Goal: Transaction & Acquisition: Purchase product/service

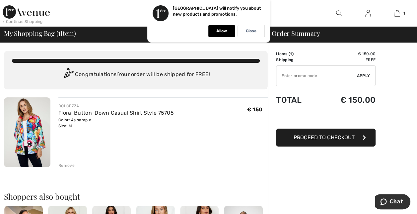
click at [328, 142] on button "Proceed to Checkout" at bounding box center [326, 137] width 100 height 18
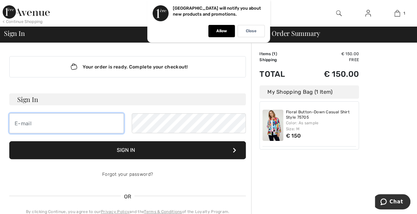
click at [114, 129] on input "email" at bounding box center [66, 123] width 114 height 20
type input "annick.ravier@hogent.be"
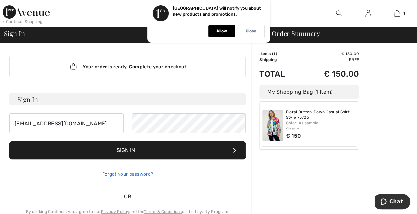
click at [139, 171] on link "Forgot your password?" at bounding box center [127, 174] width 51 height 6
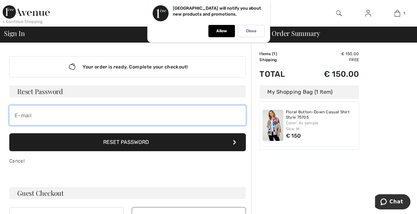
click at [124, 113] on input "email" at bounding box center [127, 115] width 236 height 20
type input "annick.ravier@hogent.be"
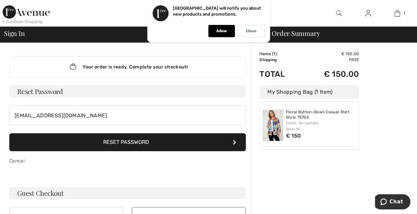
click at [131, 139] on button "Reset Password" at bounding box center [127, 142] width 236 height 18
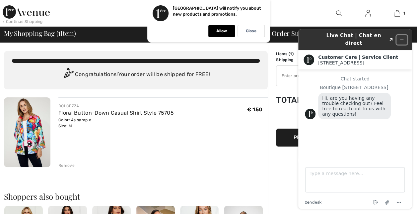
click at [402, 37] on icon "Minimize widget" at bounding box center [401, 39] width 5 height 5
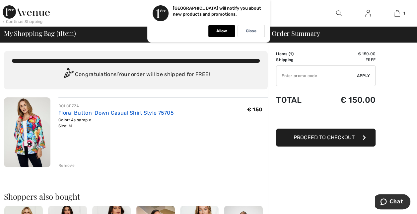
click at [102, 111] on link "Floral Button-Down Casual Shirt Style 75705" at bounding box center [115, 112] width 115 height 6
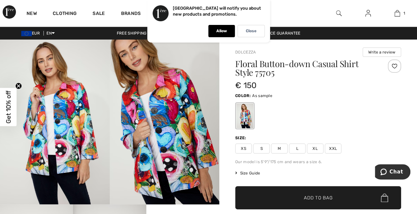
click at [255, 174] on span "Size Guide" at bounding box center [247, 173] width 25 height 6
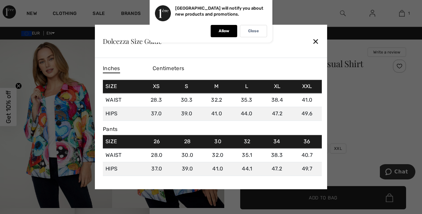
click at [316, 43] on div "✕" at bounding box center [315, 41] width 7 height 14
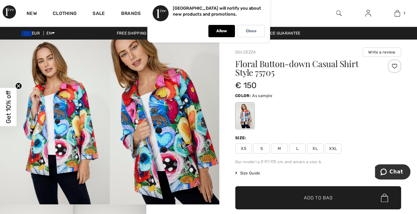
click at [74, 128] on img at bounding box center [55, 121] width 110 height 165
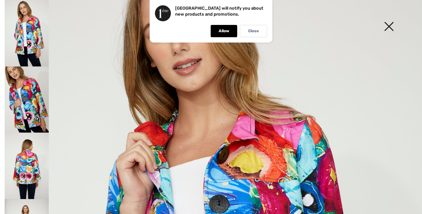
scroll to position [31, 0]
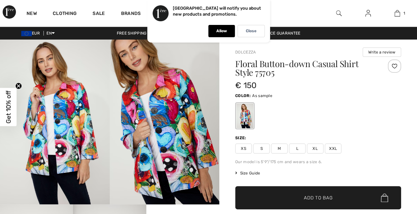
click at [131, 38] on div "EUR EN English Français Free shipping on orders over €130 Easy Returns Lowest P…" at bounding box center [208, 33] width 417 height 13
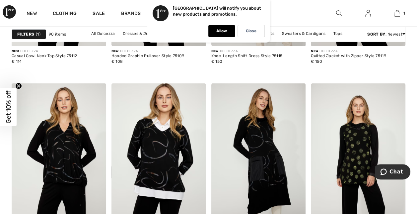
scroll to position [1099, 0]
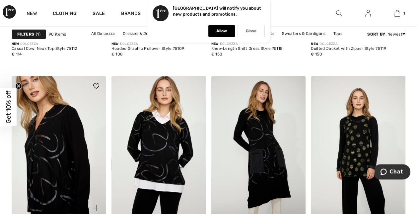
click at [68, 129] on img at bounding box center [59, 147] width 95 height 142
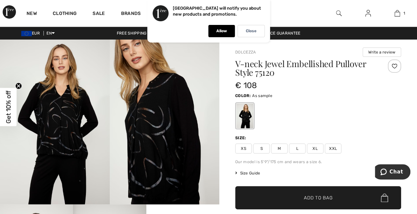
click at [74, 127] on img at bounding box center [55, 121] width 110 height 165
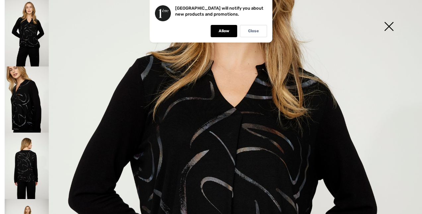
scroll to position [83, 0]
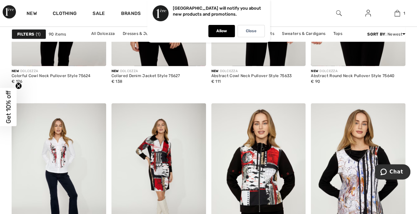
scroll to position [2081, 0]
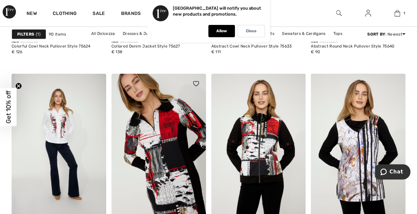
click at [182, 143] on img at bounding box center [158, 145] width 95 height 142
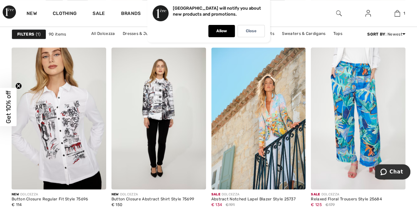
scroll to position [2723, 0]
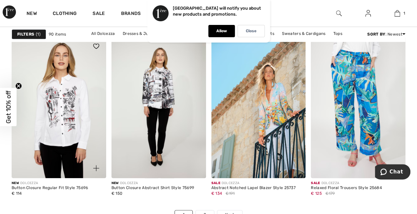
click at [51, 134] on img at bounding box center [59, 107] width 95 height 142
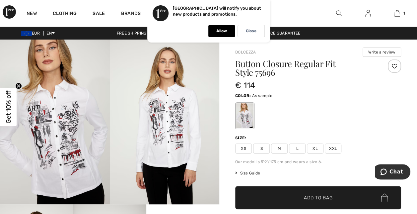
click at [63, 123] on img at bounding box center [55, 121] width 110 height 165
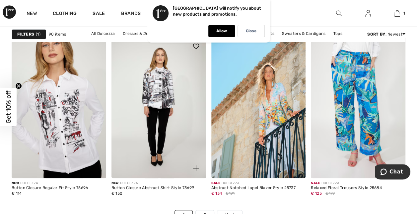
click at [160, 84] on img at bounding box center [158, 107] width 95 height 142
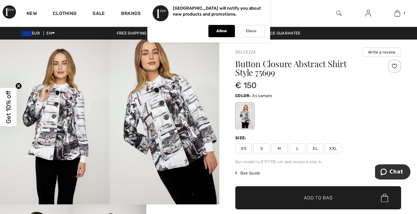
click at [63, 116] on img at bounding box center [55, 121] width 110 height 165
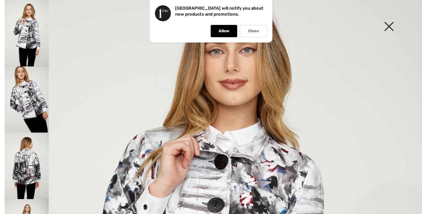
scroll to position [40, 0]
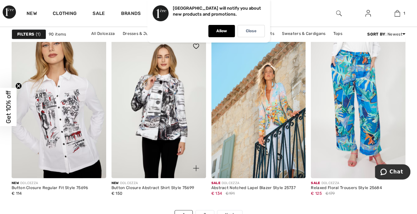
click at [163, 100] on img at bounding box center [158, 107] width 95 height 142
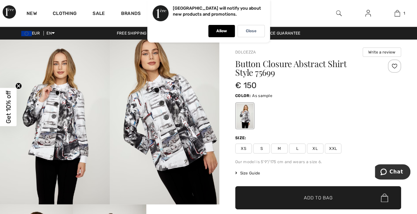
click at [282, 147] on span "M" at bounding box center [279, 148] width 17 height 10
click at [309, 198] on span "Add to Bag" at bounding box center [318, 197] width 29 height 7
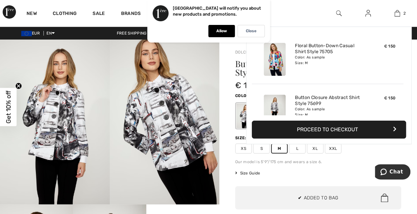
scroll to position [20, 0]
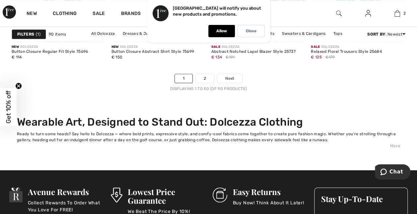
scroll to position [2862, 0]
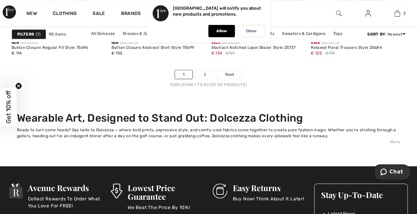
click at [205, 75] on link "2" at bounding box center [205, 74] width 18 height 9
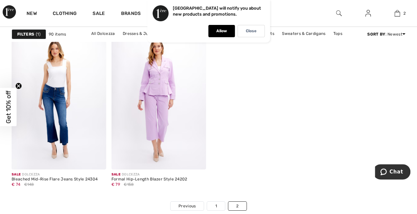
scroll to position [2508, 0]
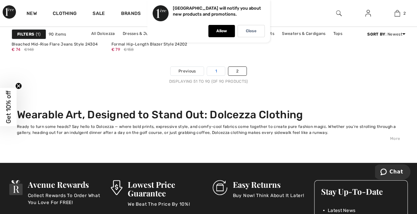
click at [217, 71] on link "1" at bounding box center [216, 71] width 18 height 9
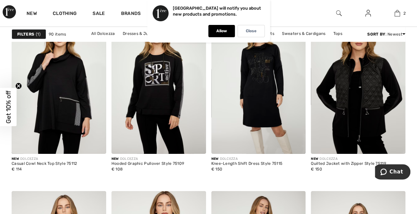
scroll to position [980, 0]
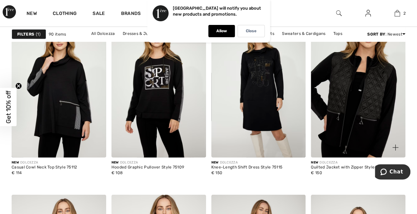
click at [358, 88] on img at bounding box center [358, 87] width 95 height 142
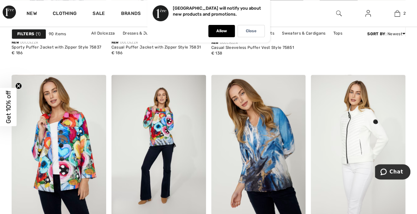
scroll to position [533, 0]
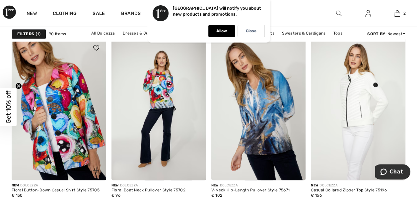
click at [72, 95] on img at bounding box center [59, 109] width 95 height 142
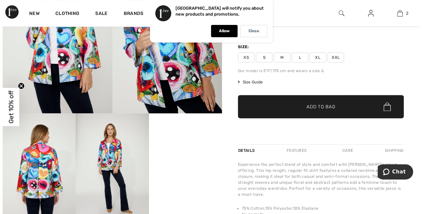
scroll to position [115, 0]
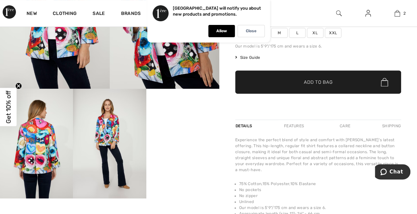
click at [192, 125] on video "Your browser does not support the video tag." at bounding box center [182, 107] width 73 height 36
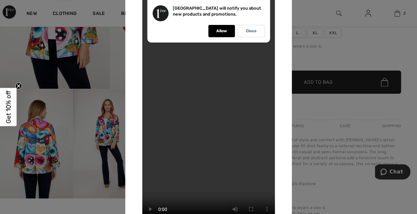
click at [115, 139] on div at bounding box center [208, 107] width 417 height 214
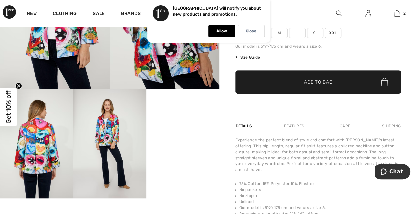
click at [107, 140] on img at bounding box center [109, 143] width 73 height 109
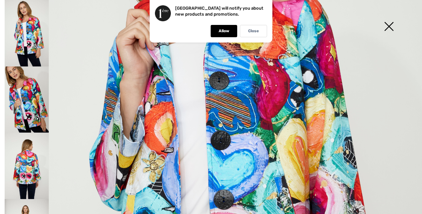
scroll to position [161, 0]
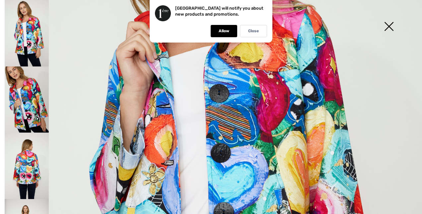
click at [28, 105] on img at bounding box center [27, 99] width 44 height 66
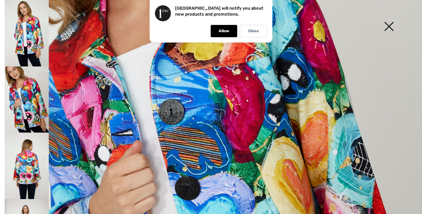
click at [27, 155] on img at bounding box center [27, 165] width 44 height 66
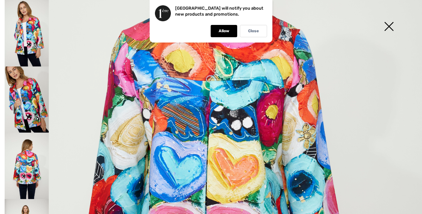
scroll to position [130, 0]
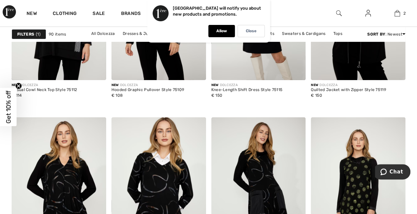
scroll to position [1106, 0]
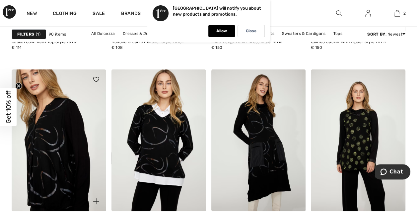
click at [55, 127] on img at bounding box center [59, 140] width 95 height 142
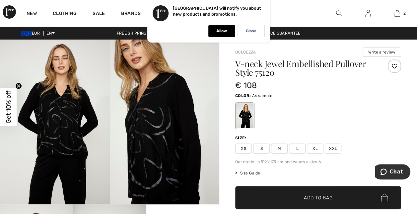
click at [163, 151] on img at bounding box center [165, 121] width 110 height 165
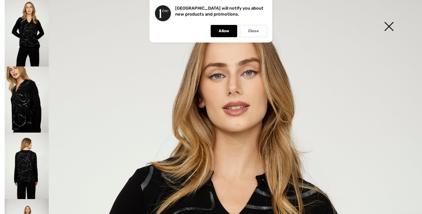
click at [30, 95] on img at bounding box center [27, 99] width 44 height 66
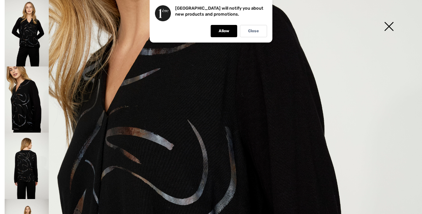
scroll to position [58, 0]
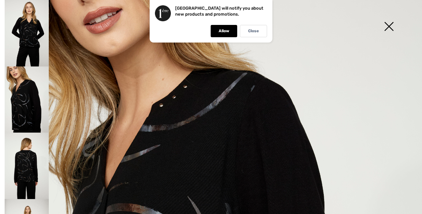
click at [29, 167] on img at bounding box center [27, 165] width 44 height 66
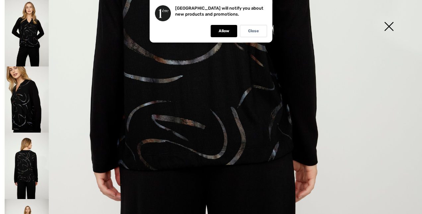
scroll to position [293, 0]
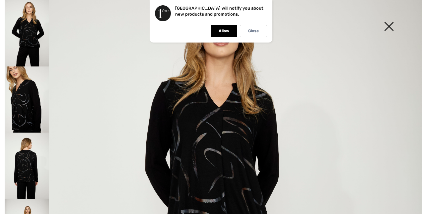
scroll to position [75, 0]
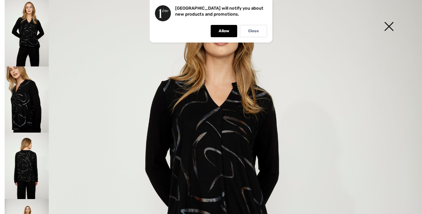
click at [26, 33] on img at bounding box center [27, 33] width 44 height 66
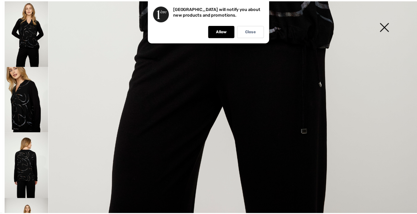
scroll to position [0, 0]
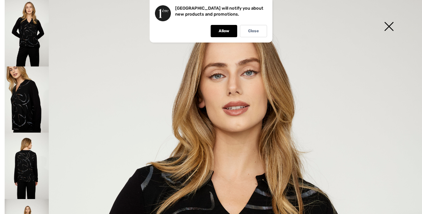
click at [388, 27] on img at bounding box center [388, 27] width 33 height 34
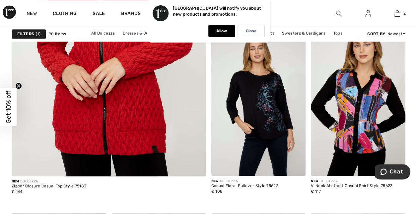
scroll to position [1767, 0]
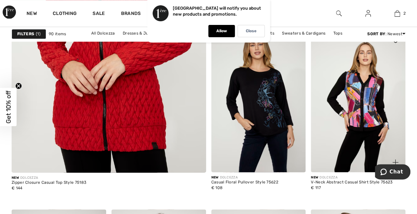
click at [346, 119] on img at bounding box center [358, 101] width 95 height 142
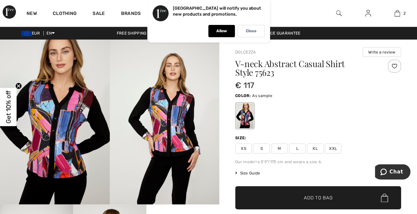
click at [68, 121] on img at bounding box center [55, 121] width 110 height 165
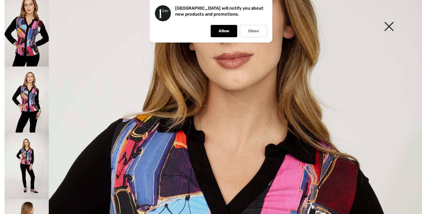
scroll to position [36, 0]
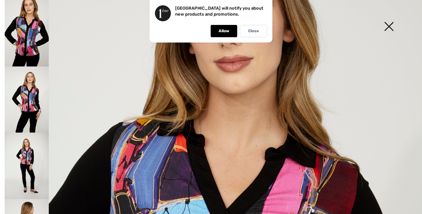
click at [27, 99] on img at bounding box center [27, 99] width 44 height 66
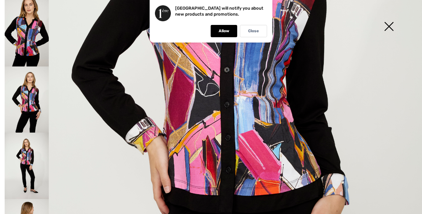
scroll to position [228, 0]
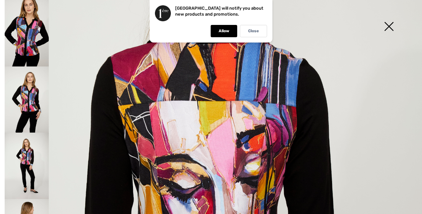
scroll to position [35, 0]
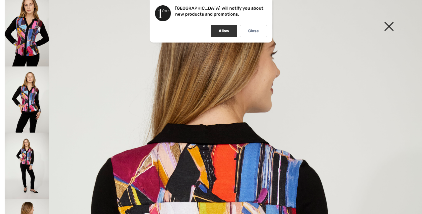
click at [219, 32] on p "Allow" at bounding box center [224, 31] width 11 height 5
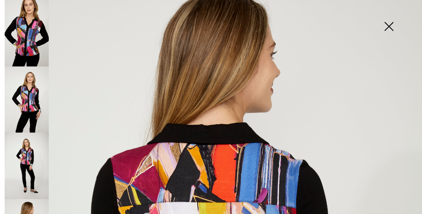
scroll to position [0, 0]
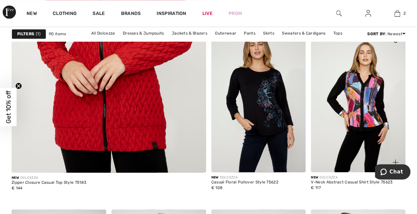
click at [362, 104] on img at bounding box center [358, 101] width 95 height 142
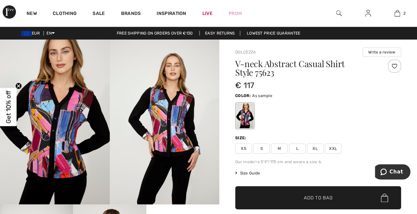
click at [254, 171] on span "Size Guide" at bounding box center [247, 173] width 25 height 6
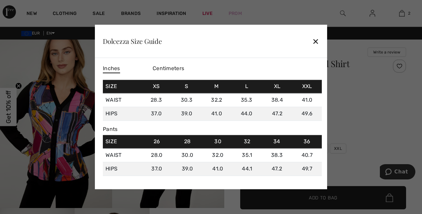
click at [370, 125] on div at bounding box center [211, 107] width 422 height 214
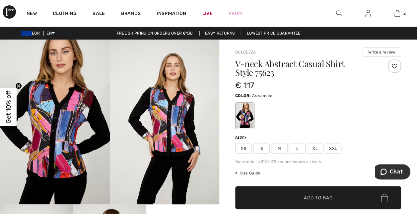
click at [282, 148] on span "M" at bounding box center [279, 148] width 17 height 10
click at [322, 194] on span "Add to Bag" at bounding box center [318, 197] width 29 height 7
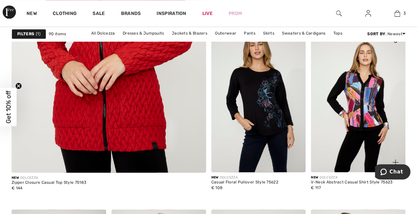
click at [340, 94] on img at bounding box center [358, 101] width 95 height 142
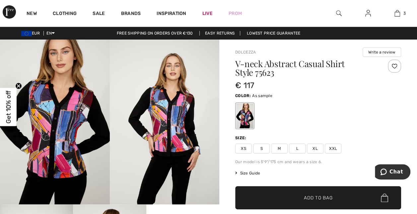
click at [297, 147] on span "L" at bounding box center [297, 148] width 17 height 10
click at [308, 200] on span "Add to Bag" at bounding box center [318, 197] width 29 height 7
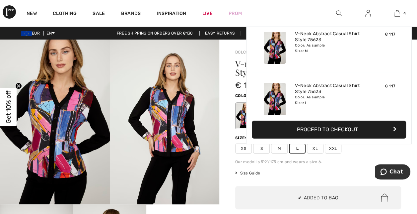
scroll to position [123, 0]
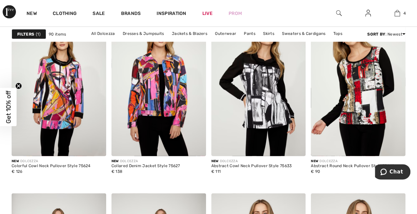
scroll to position [1954, 0]
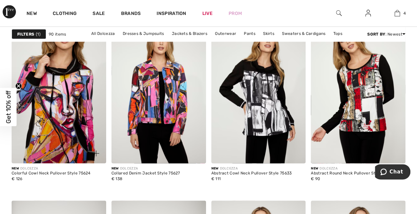
click at [81, 98] on img at bounding box center [59, 93] width 95 height 142
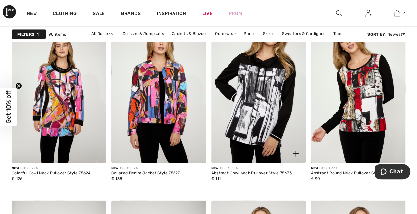
click at [258, 108] on img at bounding box center [258, 93] width 95 height 142
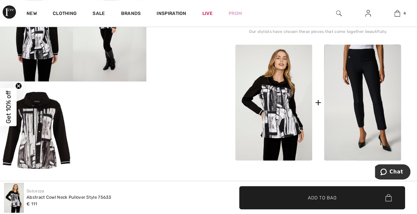
scroll to position [155, 0]
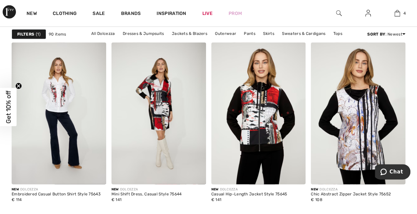
scroll to position [2123, 0]
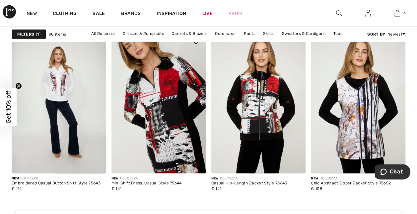
click at [170, 93] on img at bounding box center [158, 103] width 95 height 142
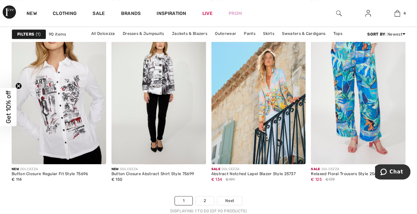
scroll to position [2707, 0]
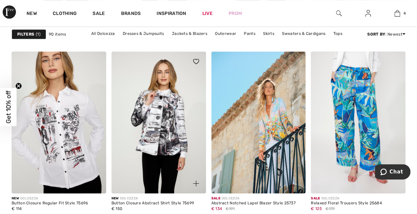
click at [170, 120] on img at bounding box center [158, 122] width 95 height 142
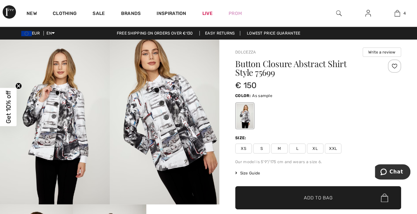
click at [55, 110] on img at bounding box center [55, 121] width 110 height 165
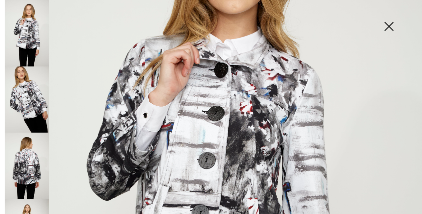
scroll to position [144, 0]
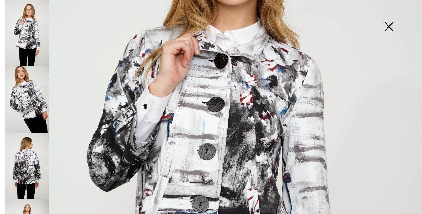
click at [31, 93] on img at bounding box center [27, 99] width 44 height 66
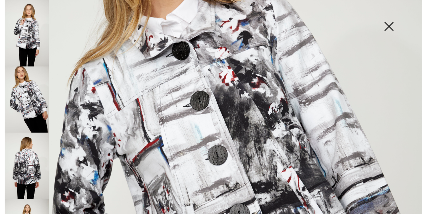
click at [28, 160] on img at bounding box center [27, 165] width 44 height 66
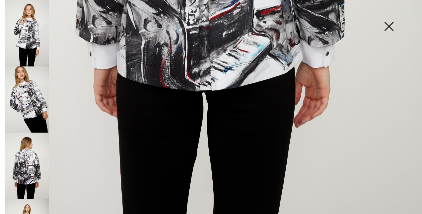
scroll to position [407, 0]
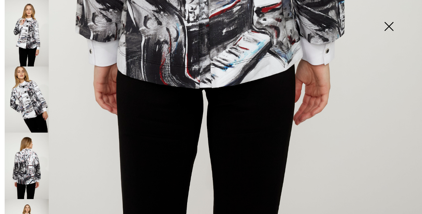
click at [23, 159] on img at bounding box center [27, 165] width 44 height 66
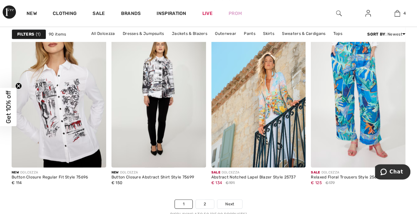
scroll to position [2759, 0]
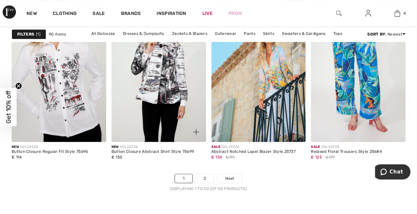
click at [153, 101] on img at bounding box center [158, 71] width 95 height 142
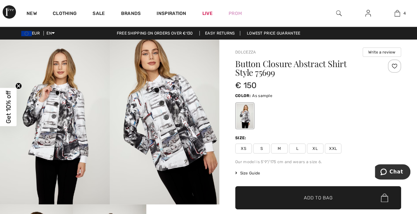
click at [281, 146] on span "M" at bounding box center [279, 148] width 17 height 10
click at [305, 199] on span "Add to Bag" at bounding box center [318, 197] width 29 height 7
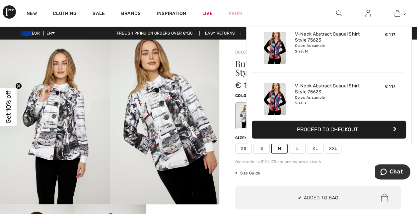
scroll to position [175, 0]
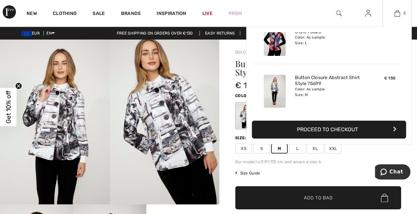
click at [397, 13] on img at bounding box center [397, 13] width 6 height 8
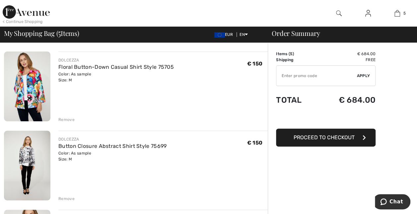
scroll to position [45, 0]
click at [34, 150] on img at bounding box center [27, 166] width 46 height 70
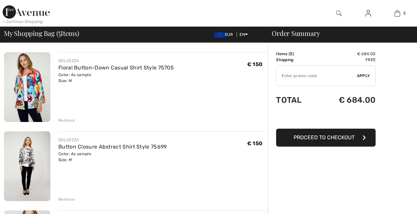
click at [28, 88] on img at bounding box center [27, 87] width 46 height 70
click at [37, 159] on img at bounding box center [27, 166] width 46 height 70
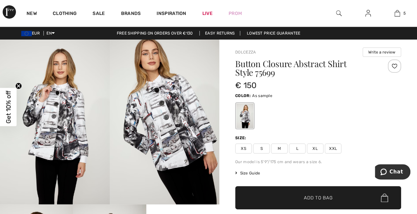
click at [181, 106] on img at bounding box center [165, 121] width 110 height 165
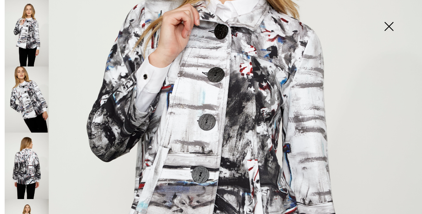
scroll to position [123, 0]
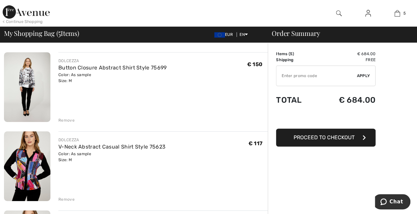
scroll to position [122, 0]
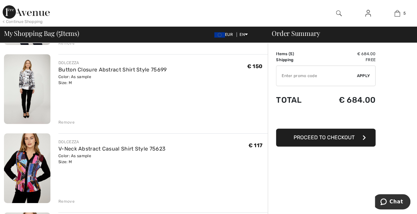
click at [34, 163] on img at bounding box center [27, 168] width 46 height 70
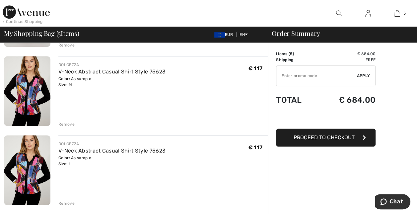
scroll to position [203, 0]
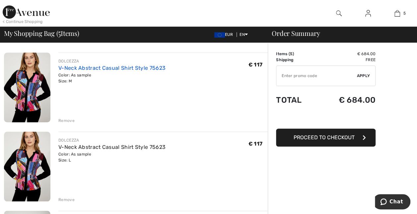
click at [134, 66] on link "V-Neck Abstract Casual Shirt Style 75623" at bounding box center [111, 68] width 107 height 6
click at [67, 119] on div "Remove" at bounding box center [66, 120] width 16 height 6
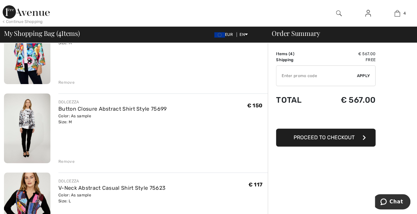
scroll to position [82, 0]
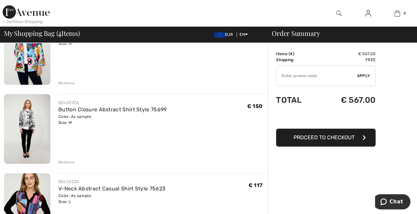
click at [65, 162] on div "Remove" at bounding box center [66, 162] width 16 height 6
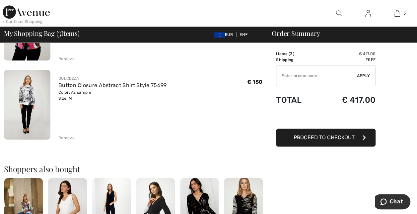
scroll to position [189, 0]
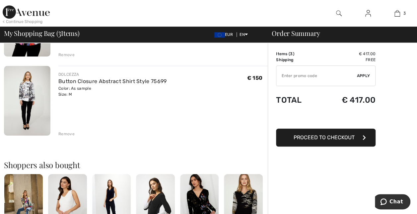
click at [65, 133] on div "Remove" at bounding box center [66, 134] width 16 height 6
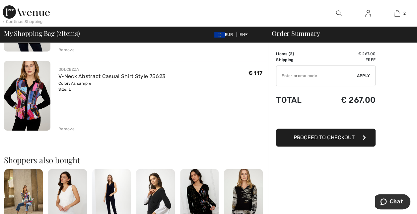
scroll to position [0, 0]
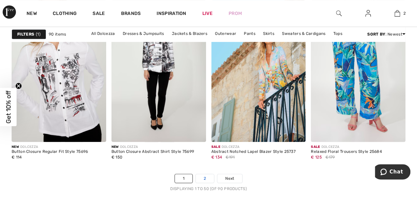
click at [203, 174] on link "2" at bounding box center [205, 178] width 18 height 9
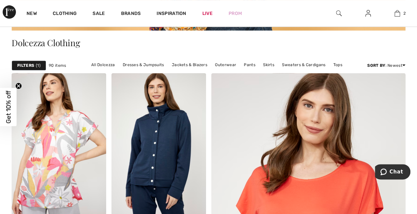
scroll to position [127, 0]
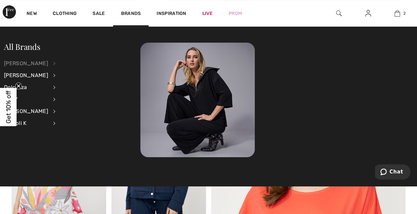
click at [34, 64] on div "[PERSON_NAME]" at bounding box center [26, 63] width 44 height 12
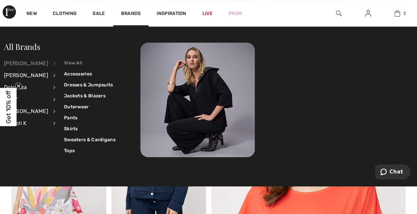
click at [73, 66] on link "View All" at bounding box center [89, 62] width 51 height 11
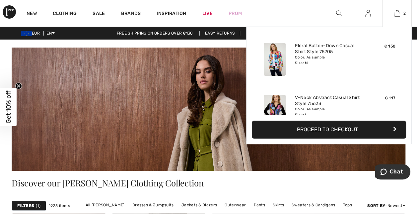
click at [397, 18] on div "2 Added to Bag Dolcezza Floral Button-down Casual Shirt Style 75705 € 150 Color…" at bounding box center [396, 13] width 29 height 27
click at [397, 15] on img at bounding box center [397, 13] width 6 height 8
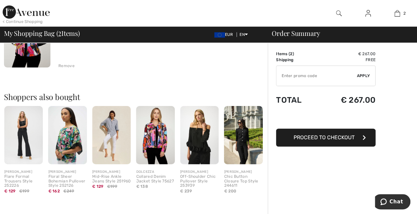
scroll to position [187, 0]
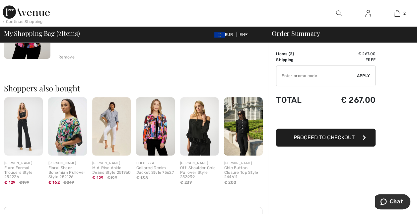
click at [332, 139] on span "Proceed to Checkout" at bounding box center [324, 137] width 61 height 6
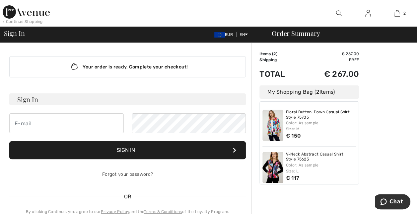
click at [113, 98] on h3 "Sign In" at bounding box center [127, 99] width 236 height 12
click at [232, 149] on button "Sign In" at bounding box center [127, 150] width 236 height 18
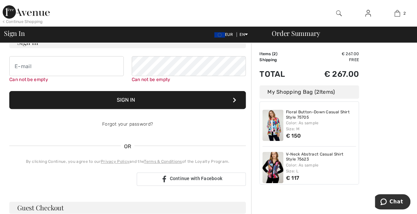
scroll to position [60, 0]
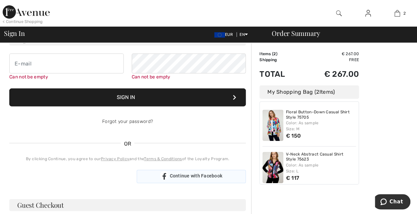
click at [184, 174] on span "Continue with Facebook" at bounding box center [195, 175] width 53 height 5
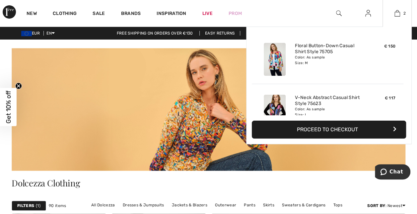
click at [346, 130] on button "Proceed to Checkout" at bounding box center [329, 129] width 154 height 18
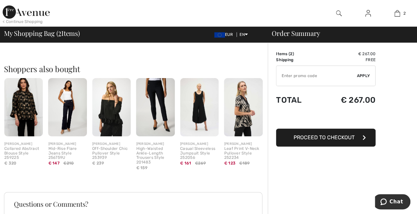
scroll to position [215, 0]
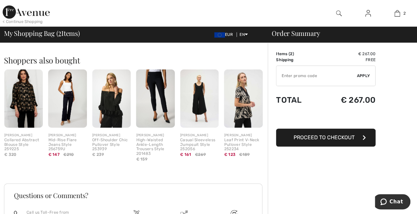
click at [61, 134] on div "[PERSON_NAME]" at bounding box center [67, 135] width 38 height 5
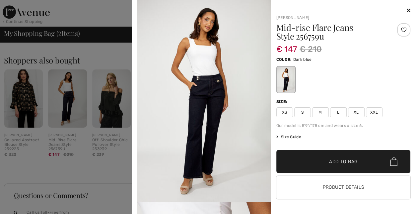
click at [407, 10] on icon at bounding box center [409, 10] width 4 height 5
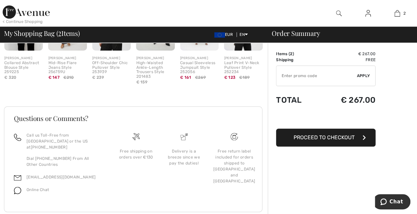
scroll to position [300, 0]
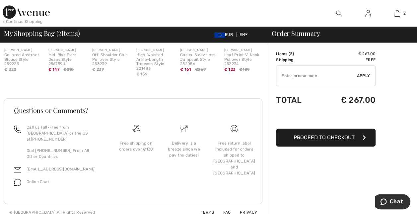
click at [322, 137] on span "Proceed to Checkout" at bounding box center [324, 137] width 61 height 6
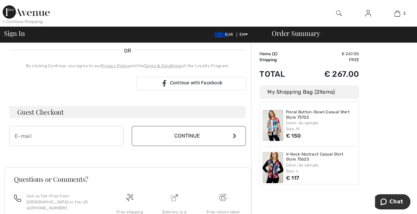
scroll to position [145, 0]
click at [116, 135] on input "email" at bounding box center [66, 136] width 114 height 20
type input "[EMAIL_ADDRESS][DOMAIN_NAME]"
click at [202, 135] on button "Continue" at bounding box center [189, 136] width 114 height 20
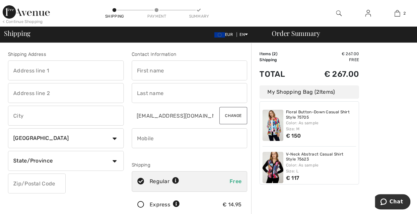
click at [55, 72] on input "text" at bounding box center [66, 70] width 116 height 20
click at [89, 73] on input "text" at bounding box center [66, 70] width 116 height 20
type input "Kapellenhof 12"
type input "Merelbeke"
select select "BE"
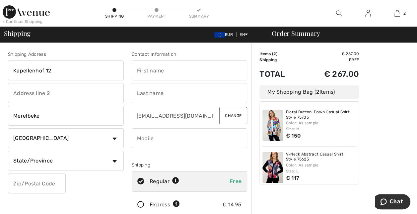
type input "9820"
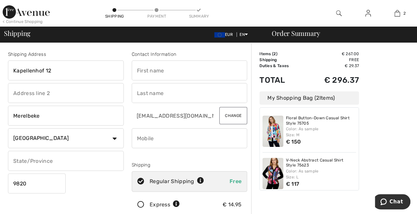
click at [52, 118] on input "Merelbeke" at bounding box center [66, 115] width 116 height 20
type input "Merelbeke-Melle"
click at [80, 157] on input "text" at bounding box center [66, 161] width 116 height 20
type input "Oost-Vlaanderen"
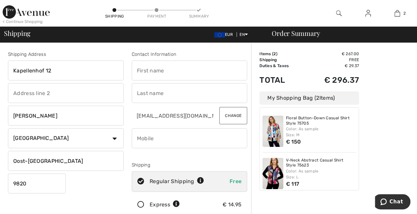
click at [181, 69] on input "text" at bounding box center [190, 70] width 116 height 20
type input "Annick"
type input "Ravier"
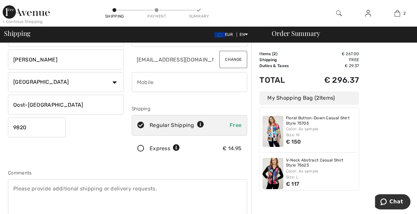
click at [197, 81] on input "phone" at bounding box center [190, 82] width 116 height 20
type input "0479811864"
click at [200, 125] on icon at bounding box center [200, 124] width 7 height 7
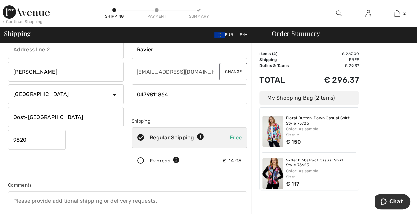
scroll to position [38, 0]
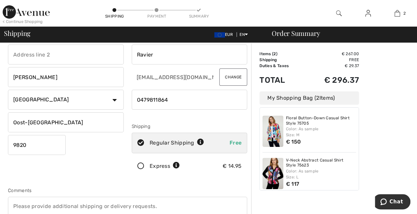
click at [143, 165] on icon at bounding box center [141, 166] width 18 height 7
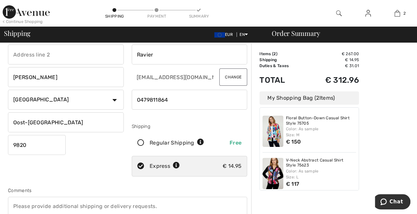
click at [141, 141] on icon at bounding box center [141, 142] width 18 height 7
radio input "true"
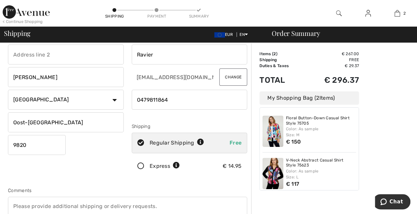
click at [180, 163] on input "radio" at bounding box center [182, 166] width 4 height 20
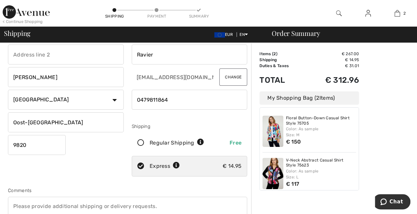
click at [176, 164] on icon at bounding box center [176, 165] width 7 height 7
radio input "true"
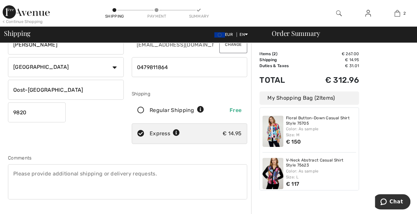
scroll to position [71, 0]
click at [142, 108] on icon at bounding box center [141, 110] width 18 height 7
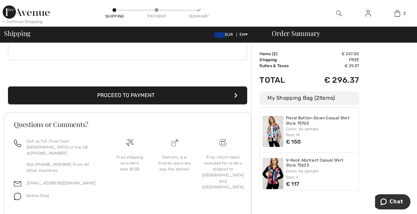
scroll to position [212, 0]
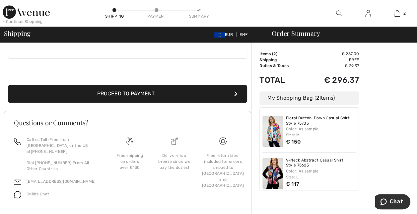
click at [133, 92] on button "Proceed to Payment" at bounding box center [127, 94] width 239 height 18
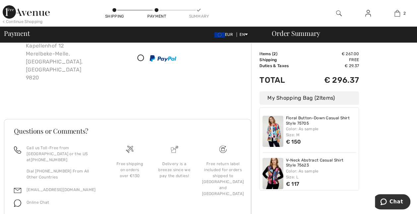
scroll to position [68, 0]
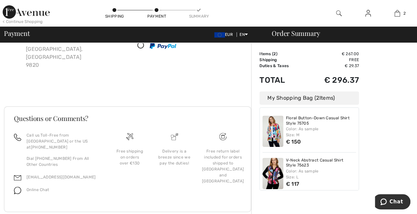
click at [269, 129] on img at bounding box center [272, 130] width 21 height 31
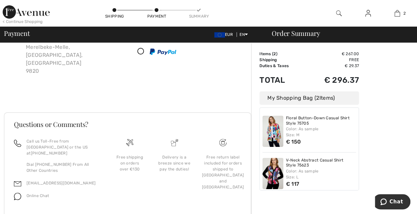
click at [277, 125] on img at bounding box center [272, 130] width 21 height 31
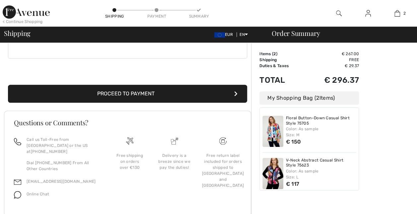
scroll to position [212, 0]
click at [273, 169] on img at bounding box center [272, 173] width 21 height 31
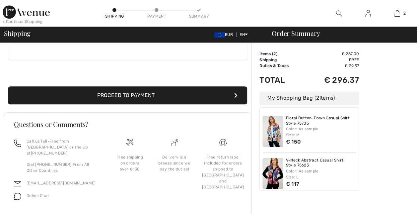
scroll to position [212, 0]
